Goal: Find specific page/section: Find specific page/section

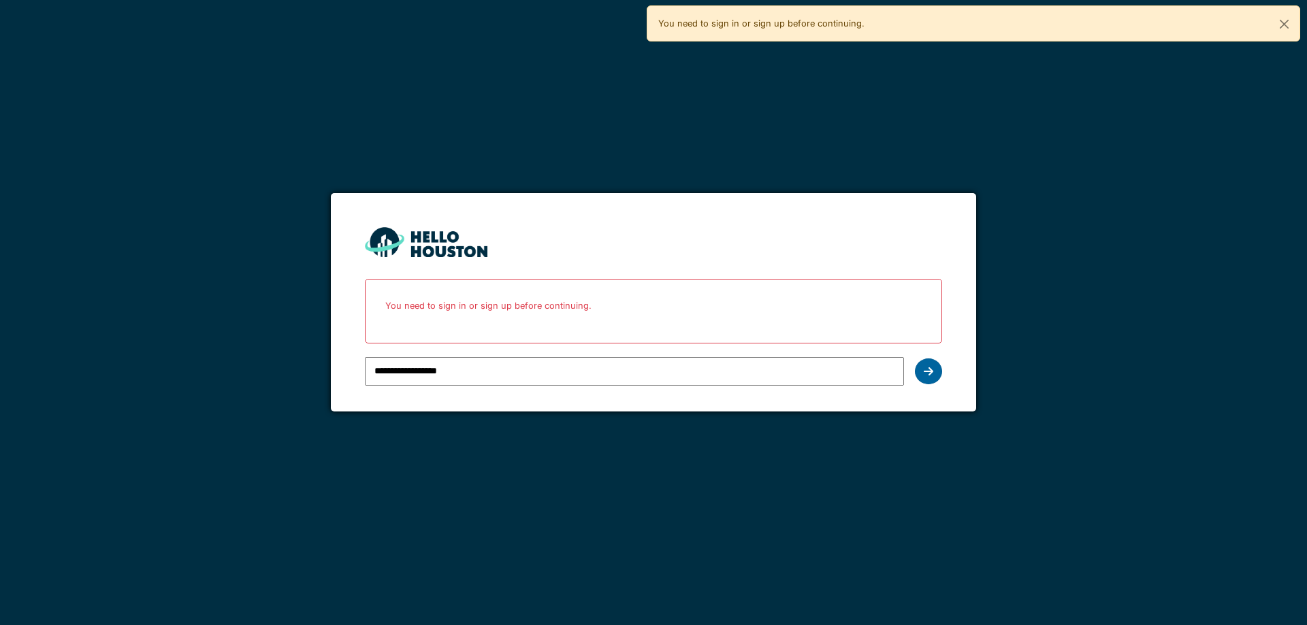
click at [929, 370] on icon at bounding box center [928, 371] width 10 height 11
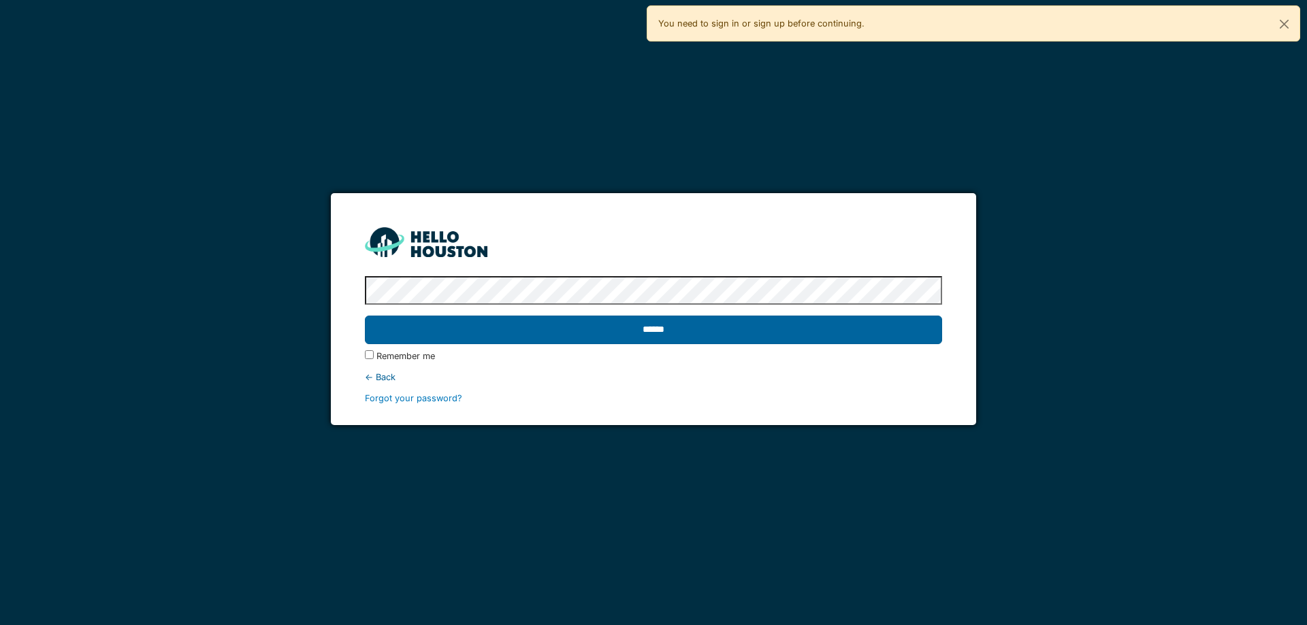
click at [456, 333] on input "******" at bounding box center [653, 330] width 576 height 29
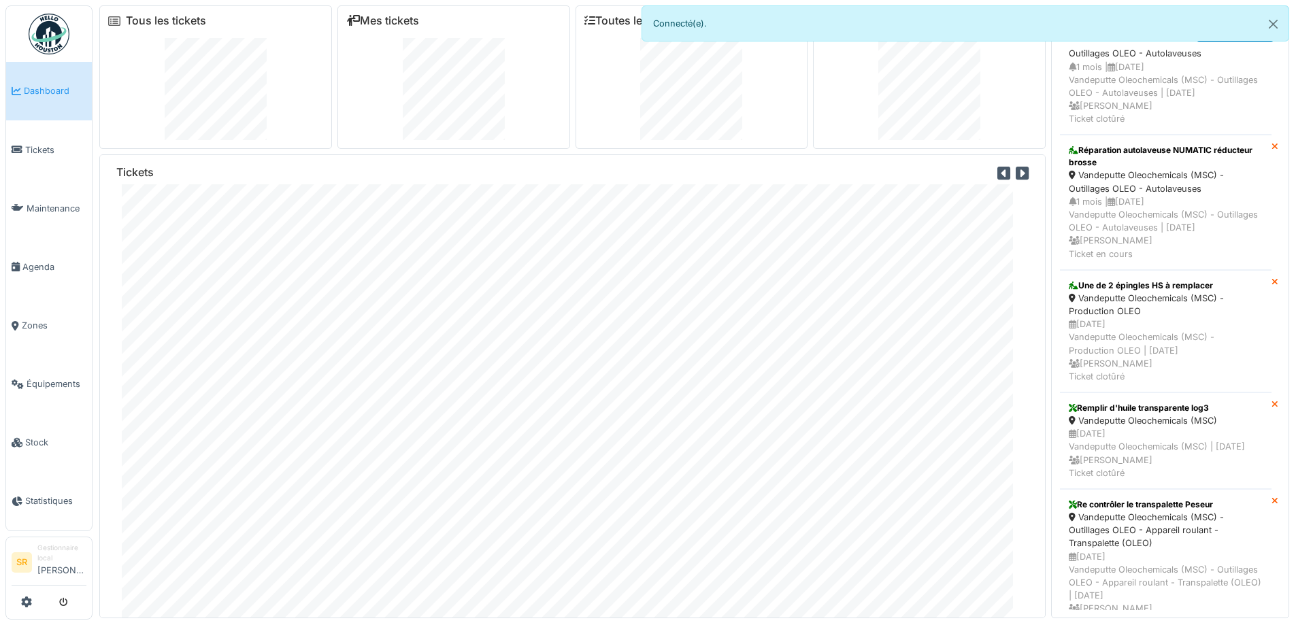
click at [751, 46] on div at bounding box center [692, 89] width 215 height 102
drag, startPoint x: 757, startPoint y: 30, endPoint x: 889, endPoint y: 20, distance: 131.7
click at [759, 30] on div "Connecté(e)." at bounding box center [966, 23] width 649 height 36
click at [1275, 24] on button "Close" at bounding box center [1273, 24] width 31 height 36
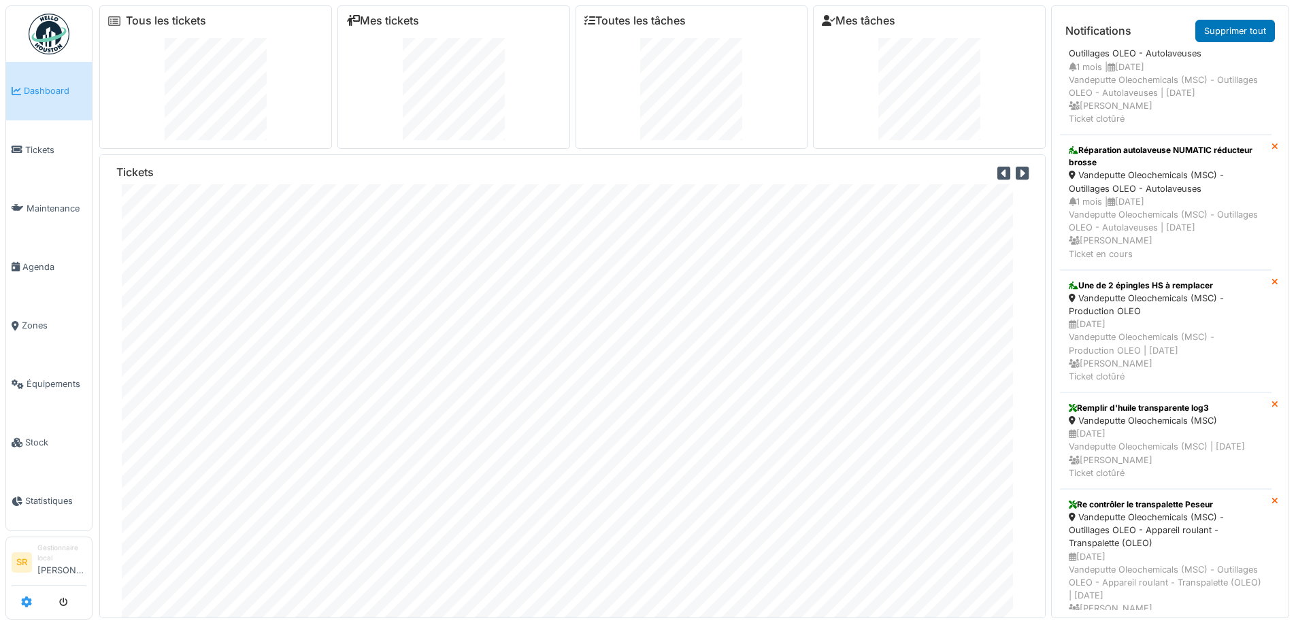
click at [22, 603] on icon at bounding box center [26, 602] width 11 height 11
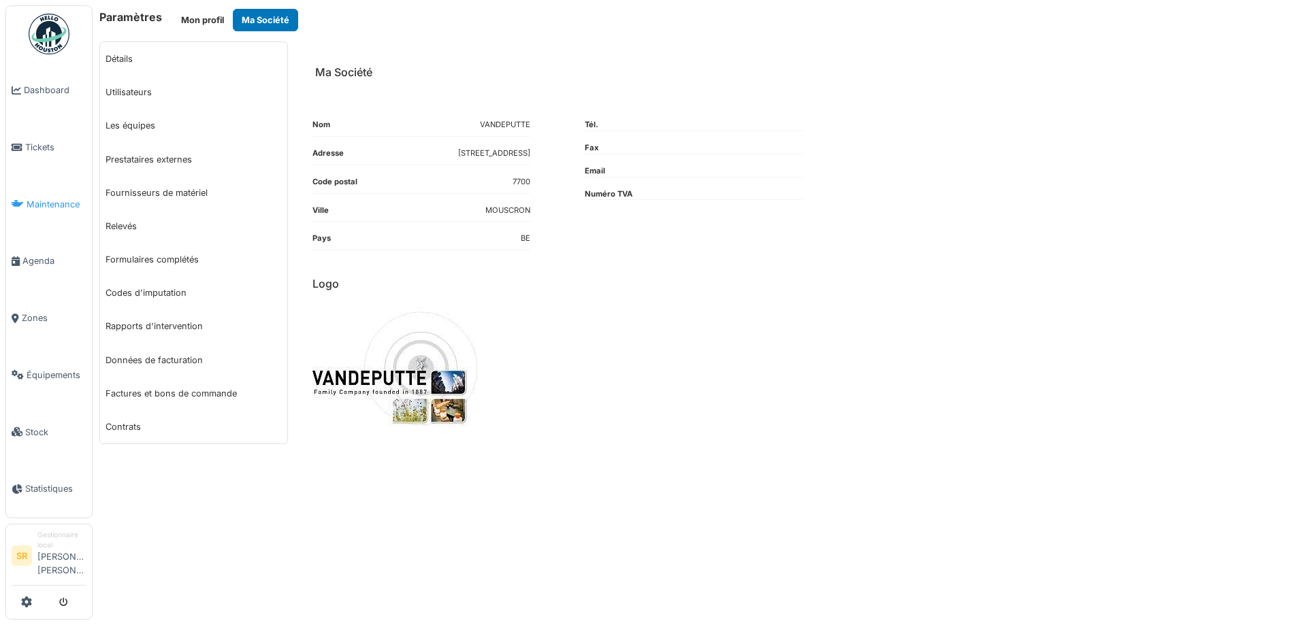
click at [52, 203] on span "Maintenance" at bounding box center [57, 204] width 60 height 13
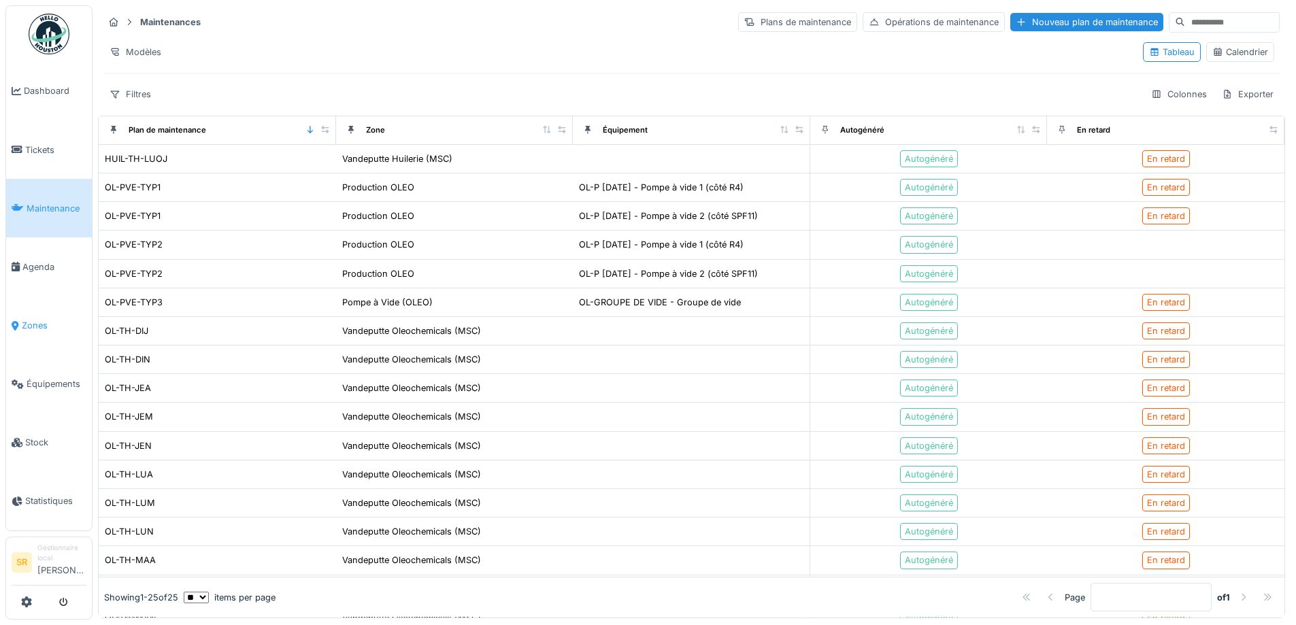
click at [54, 319] on span "Zones" at bounding box center [54, 325] width 65 height 13
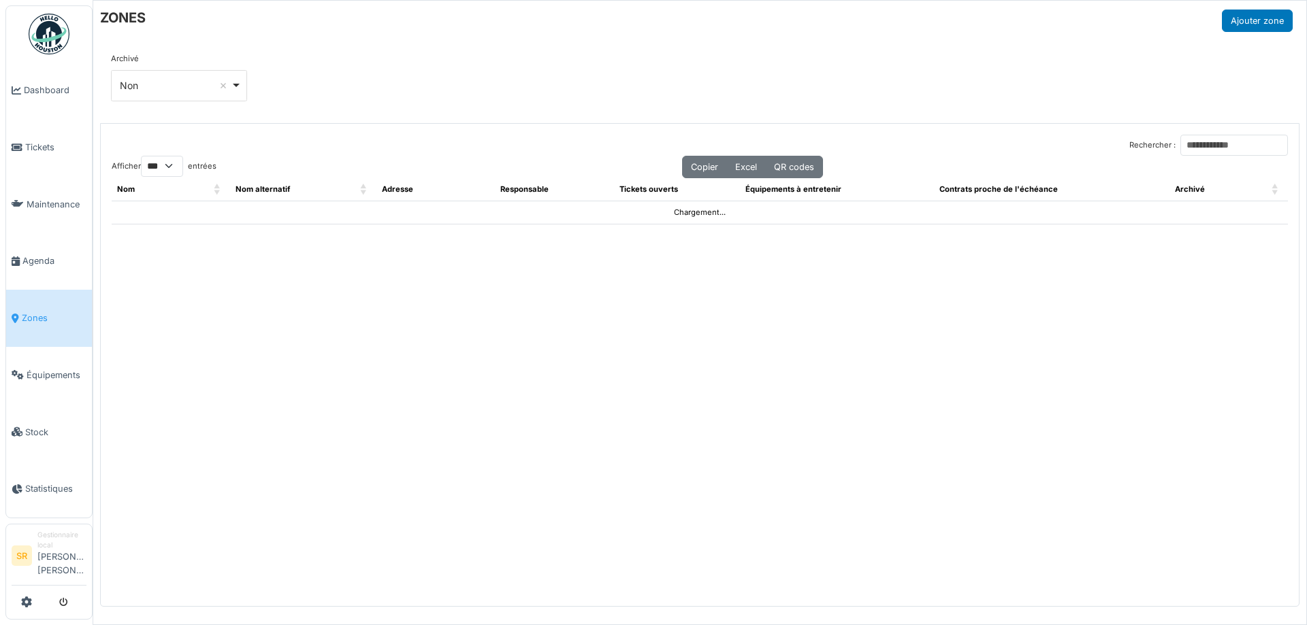
select select "***"
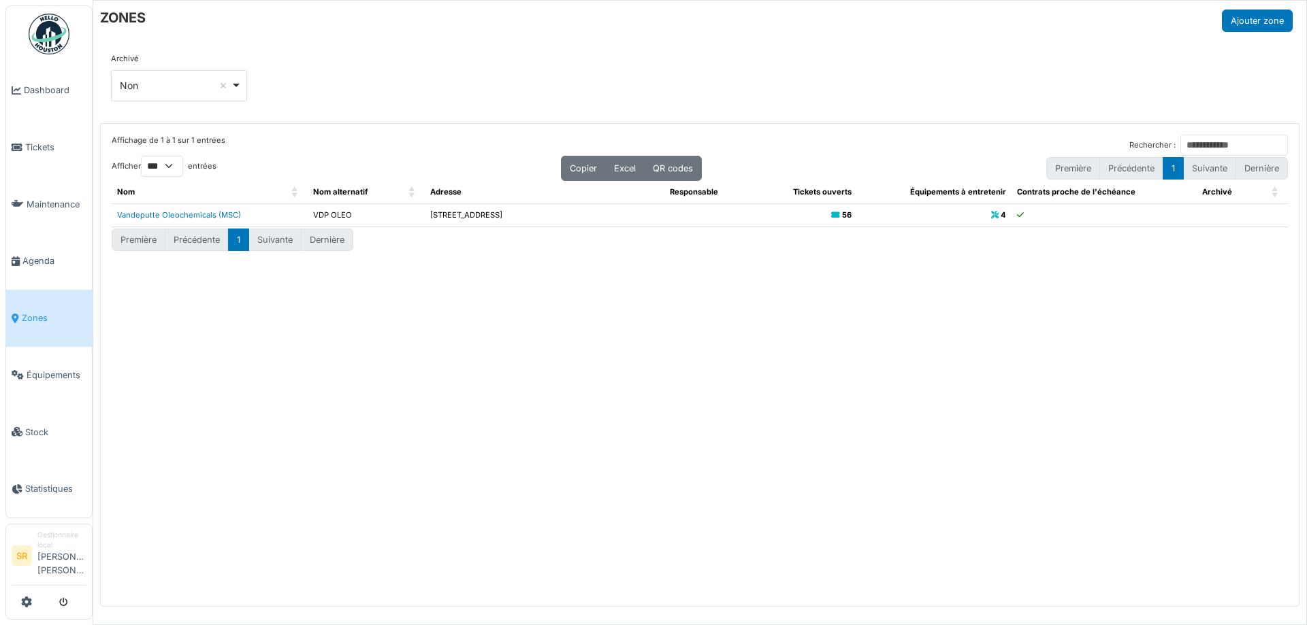
click at [46, 372] on span "Équipements" at bounding box center [57, 375] width 60 height 13
